Goal: Information Seeking & Learning: Learn about a topic

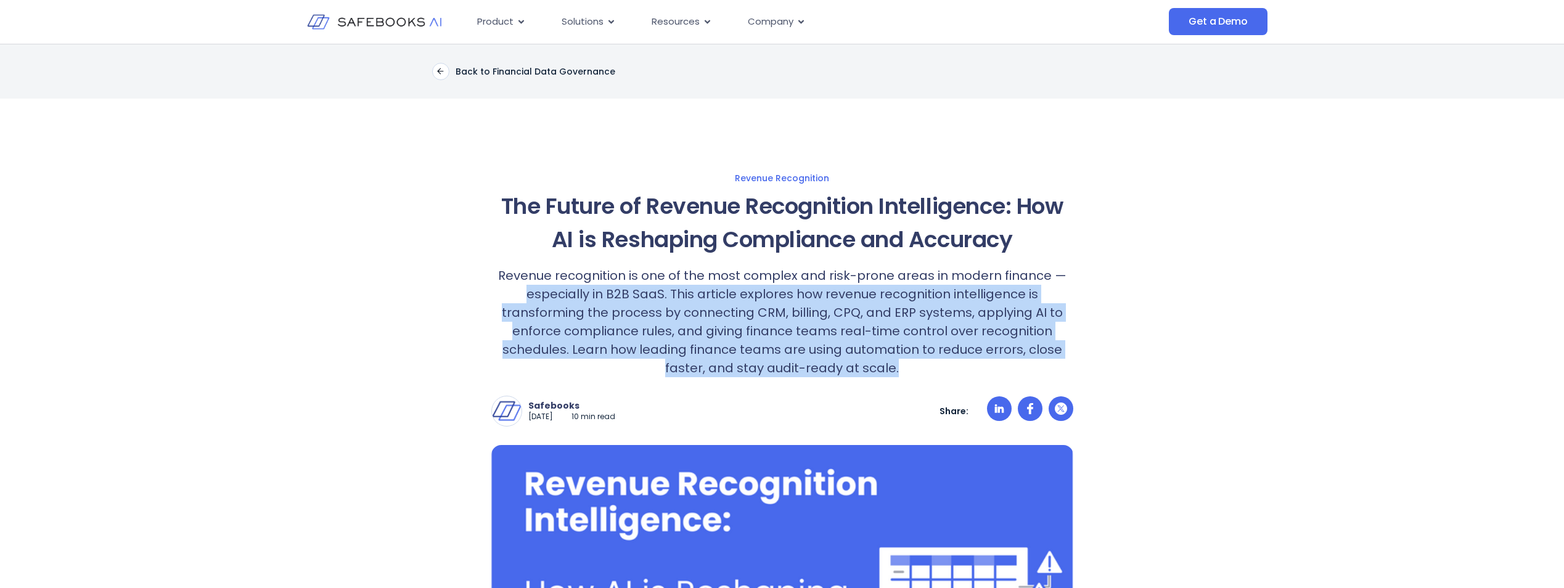
drag, startPoint x: 530, startPoint y: 296, endPoint x: 1073, endPoint y: 361, distance: 546.9
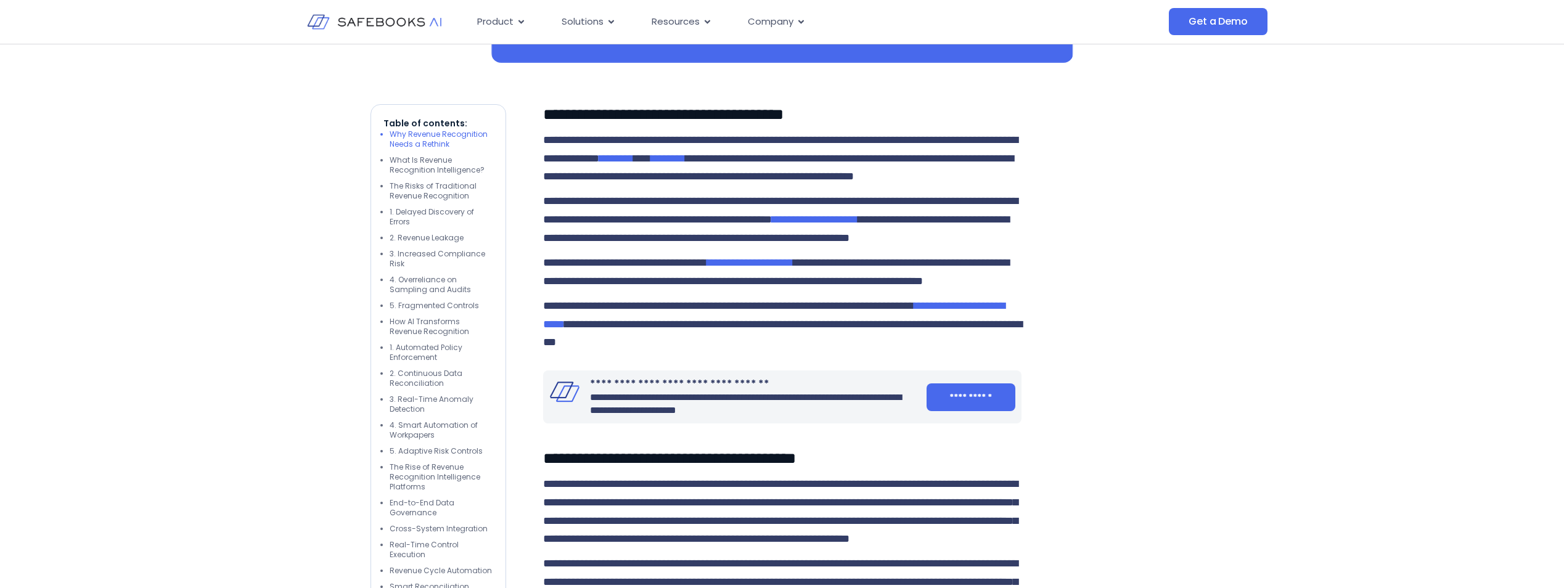
scroll to position [678, 0]
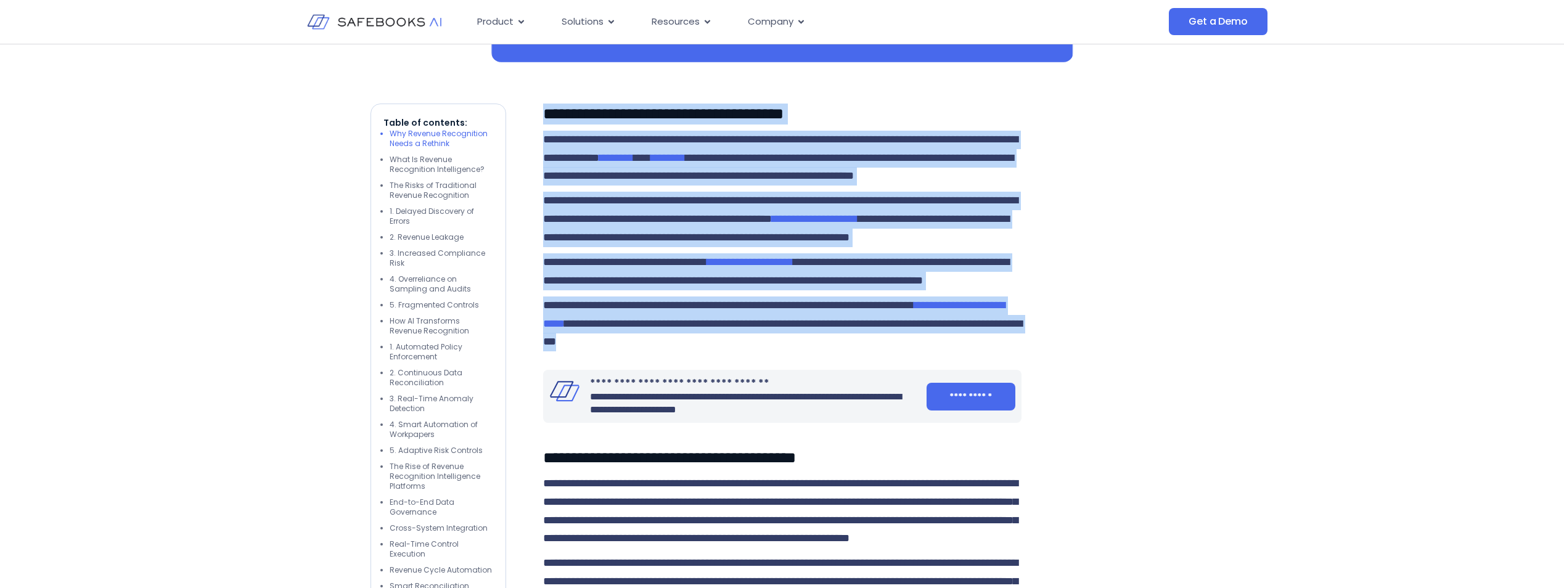
drag, startPoint x: 546, startPoint y: 112, endPoint x: 1007, endPoint y: 394, distance: 540.4
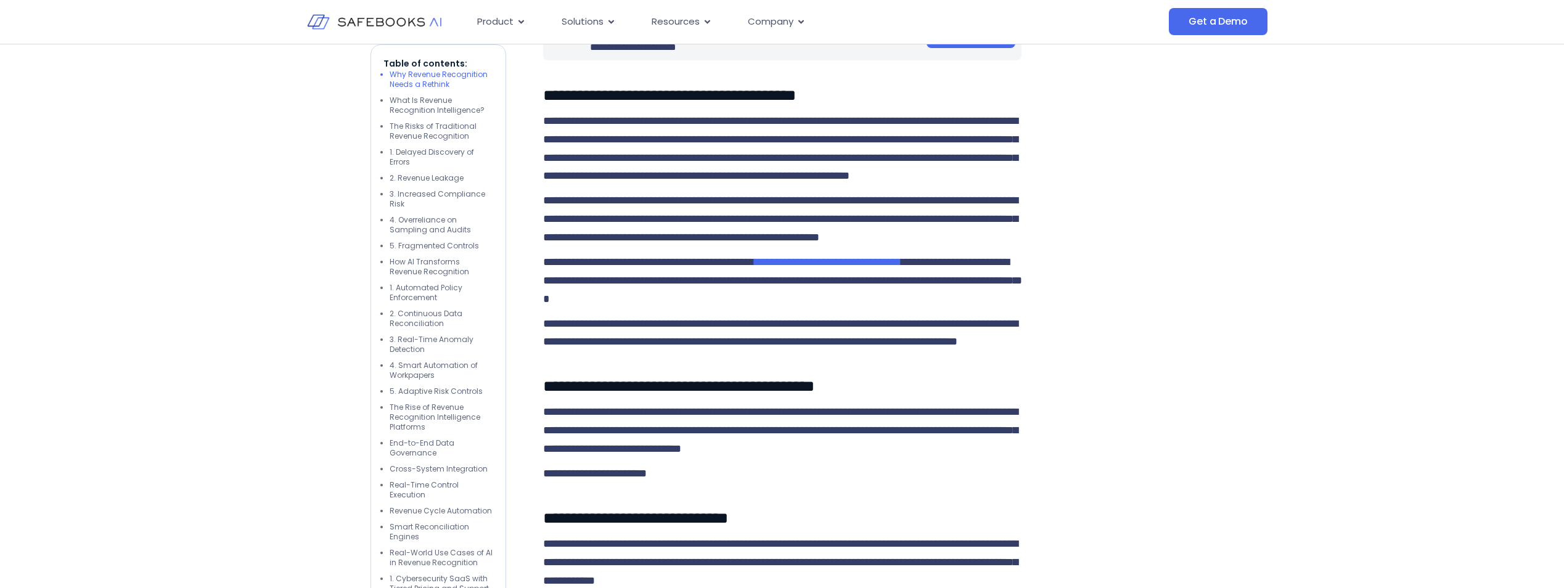
scroll to position [1048, 0]
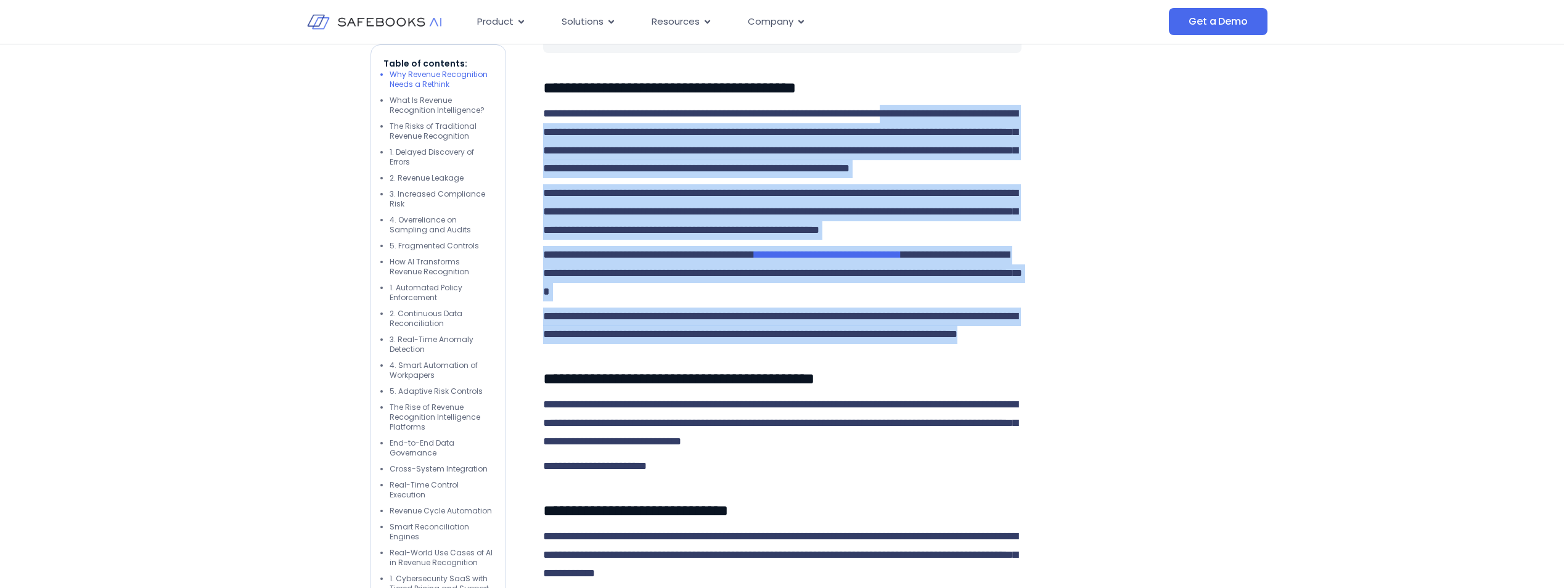
drag, startPoint x: 545, startPoint y: 189, endPoint x: 1039, endPoint y: 438, distance: 552.4
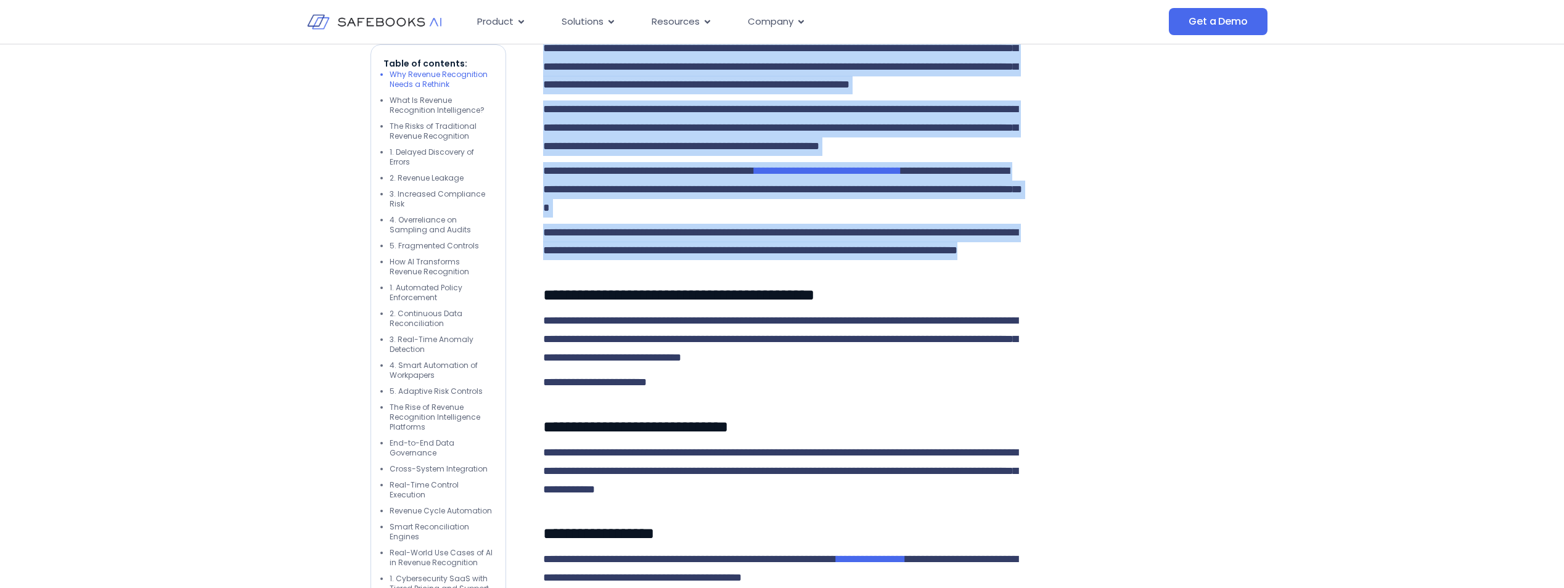
scroll to position [1294, 0]
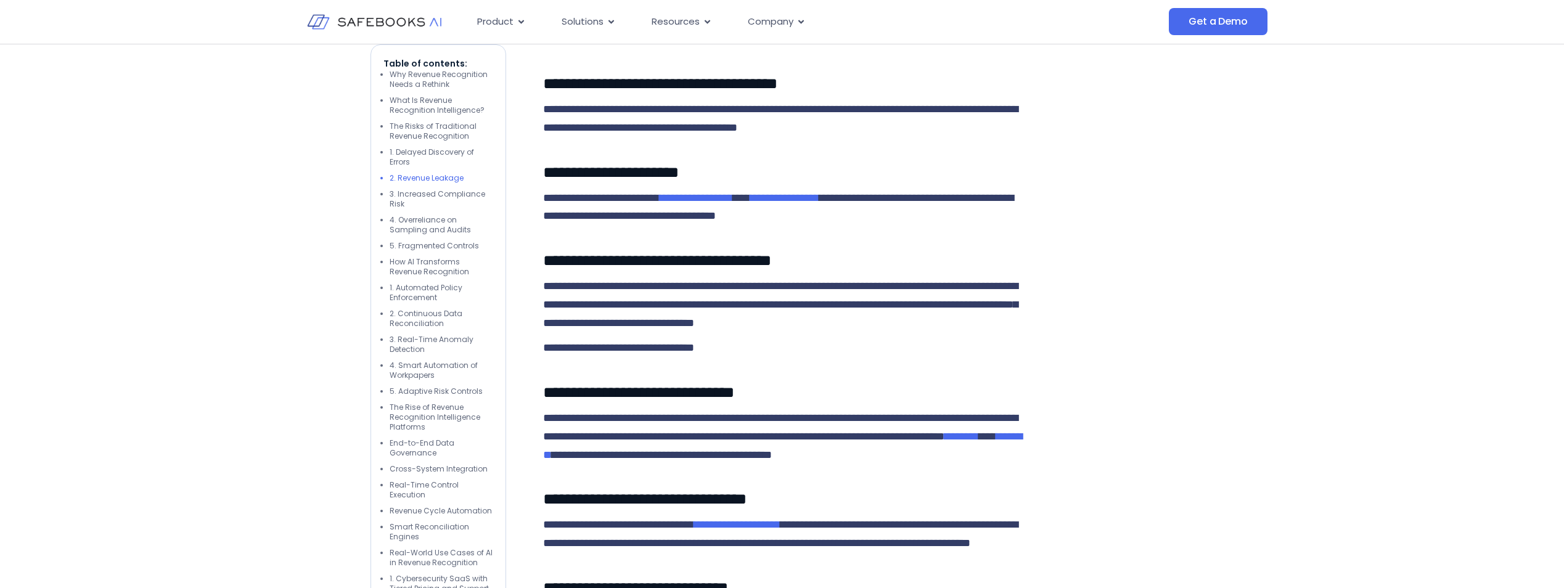
scroll to position [1787, 0]
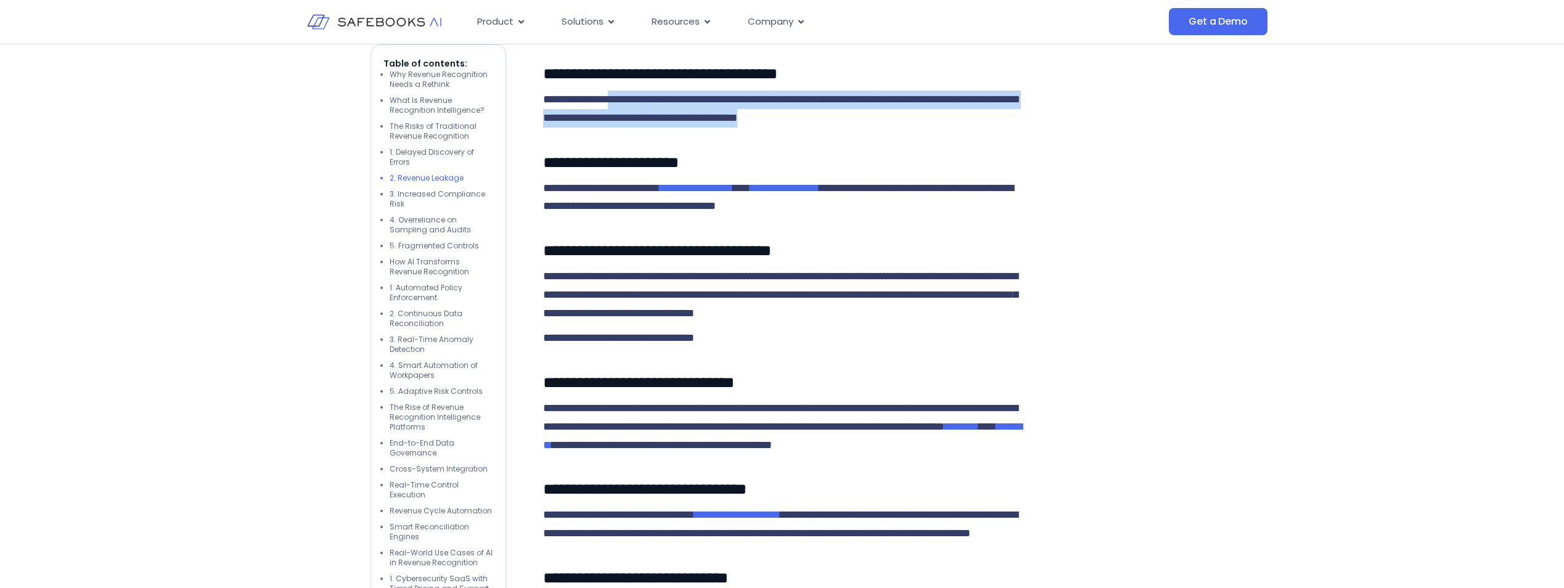
drag, startPoint x: 616, startPoint y: 227, endPoint x: 990, endPoint y: 250, distance: 375.4
click at [990, 128] on p "**********" at bounding box center [782, 109] width 478 height 37
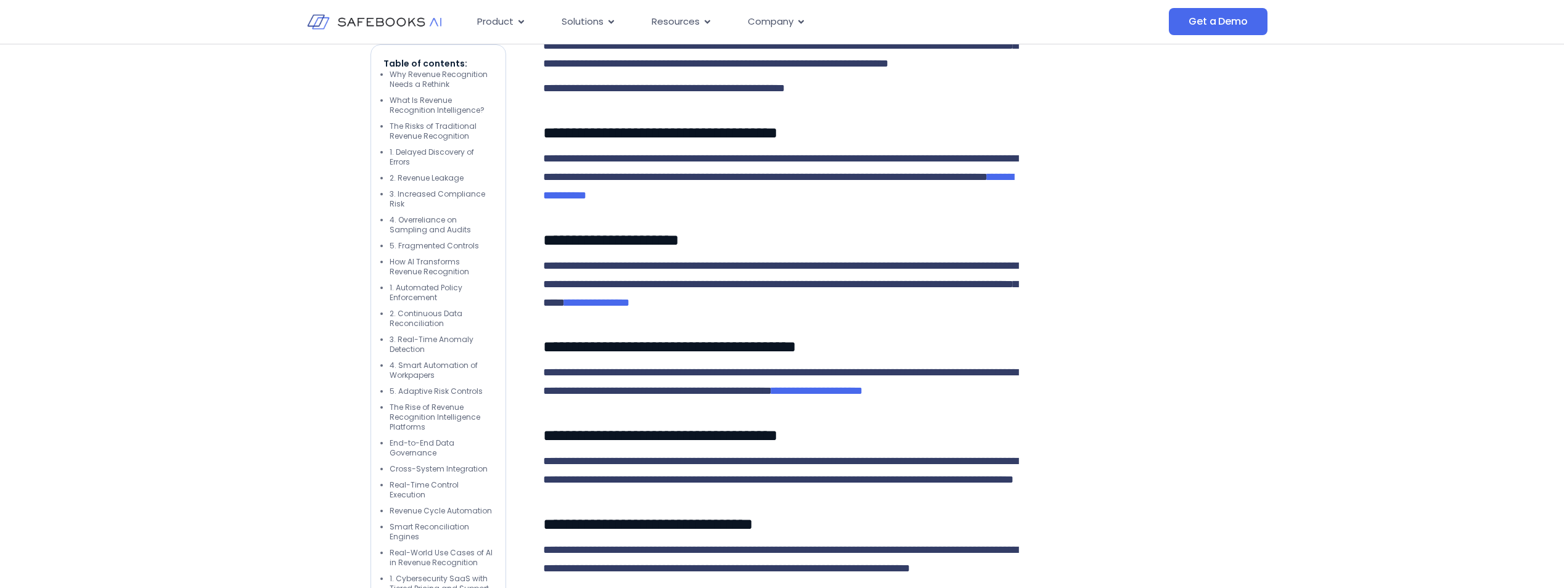
scroll to position [4499, 0]
